Goal: Transaction & Acquisition: Purchase product/service

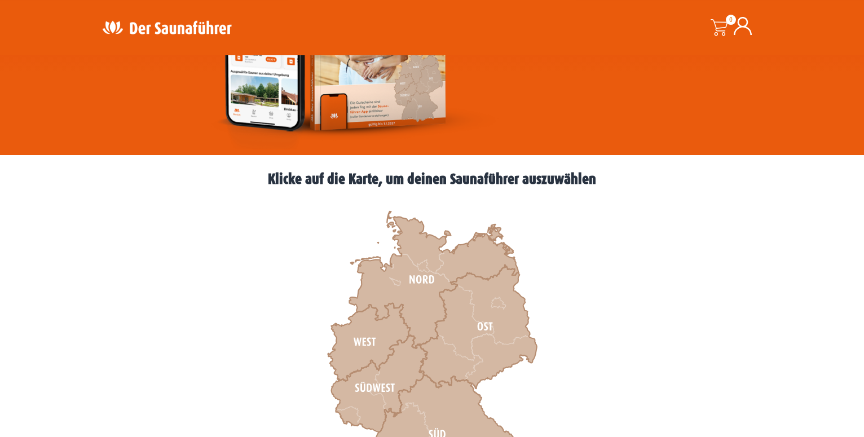
scroll to position [513, 0]
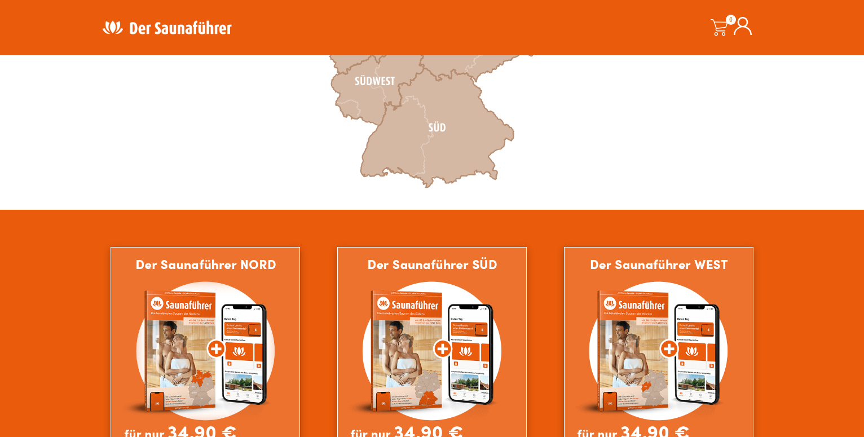
drag, startPoint x: 868, startPoint y: 25, endPoint x: 865, endPoint y: 98, distance: 72.8
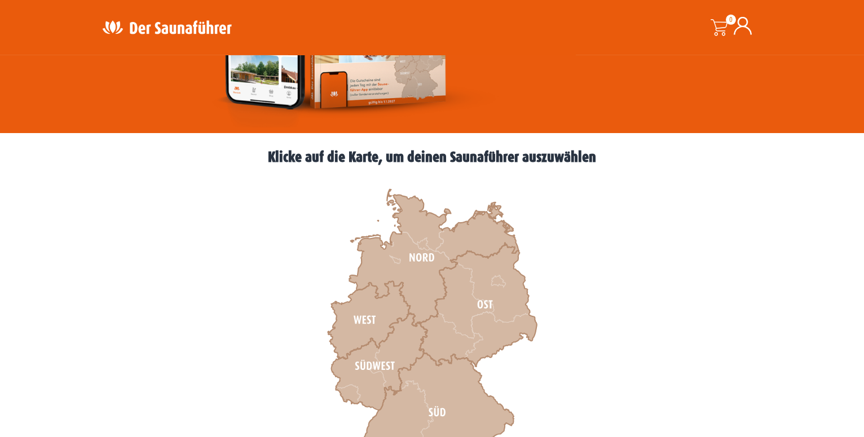
scroll to position [150, 0]
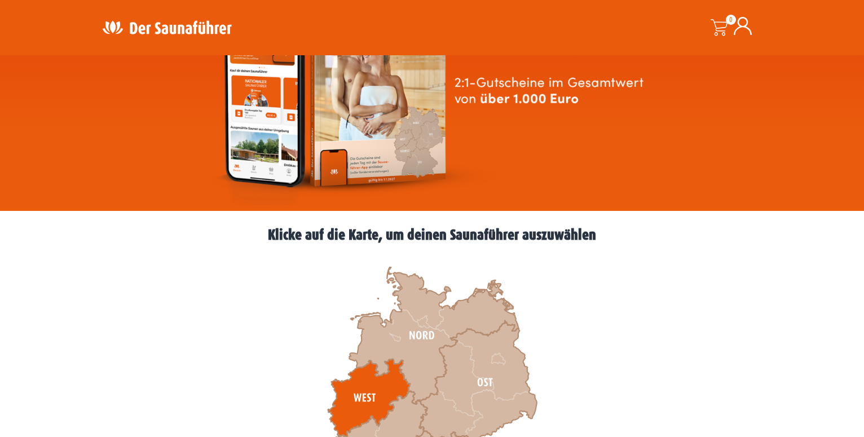
click at [354, 384] on icon at bounding box center [369, 398] width 82 height 78
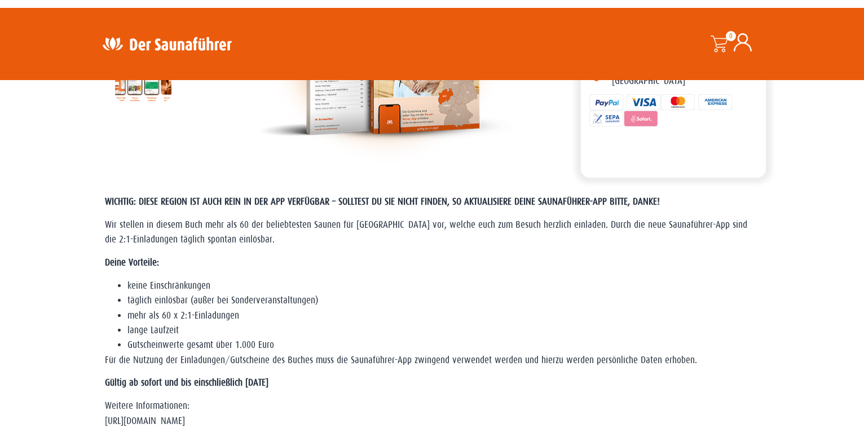
scroll to position [201, 0]
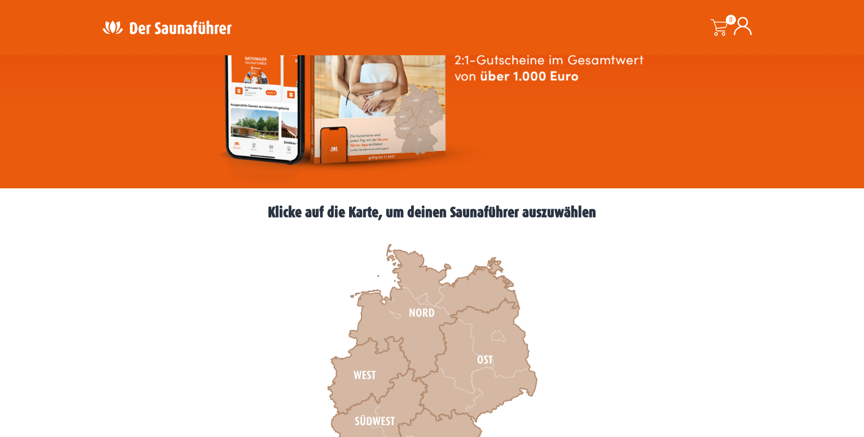
scroll to position [173, 0]
click at [373, 371] on icon at bounding box center [369, 376] width 82 height 78
